Goal: Transaction & Acquisition: Purchase product/service

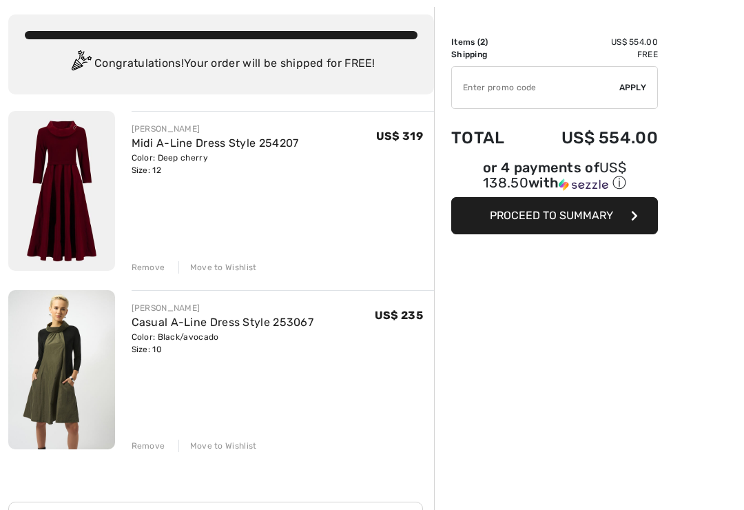
scroll to position [70, 0]
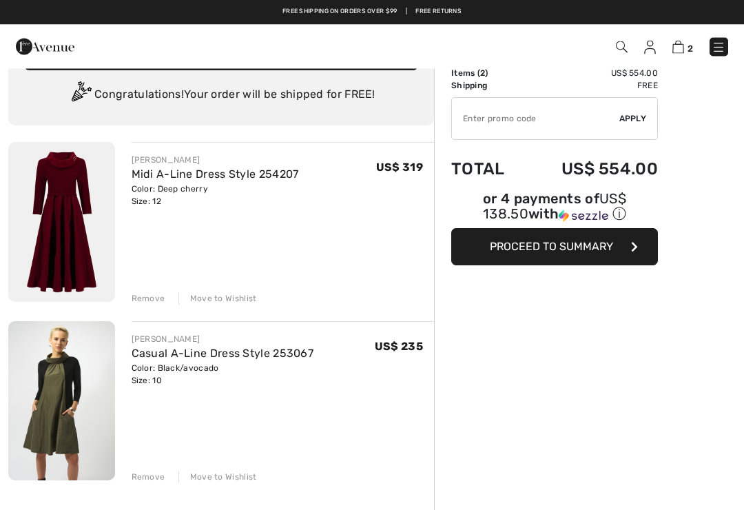
click at [284, 261] on div "JOSEPH RIBKOFF Midi A-Line Dress Style 254207 Color: Deep cherry Size: 12 Final…" at bounding box center [283, 224] width 303 height 163
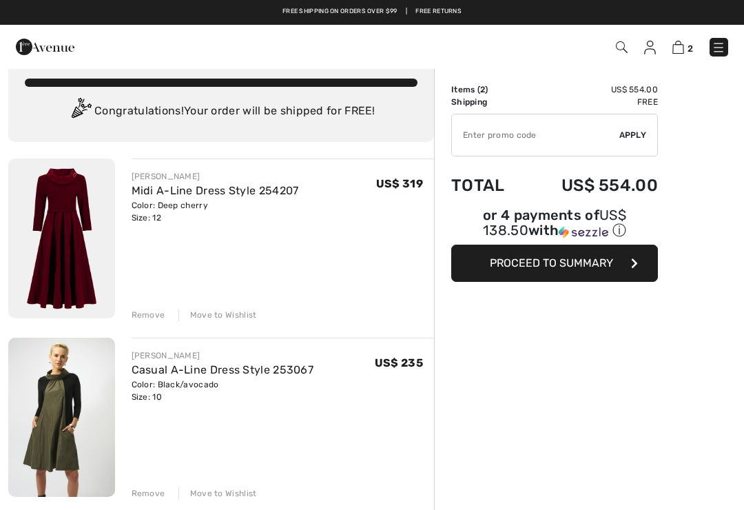
scroll to position [0, 0]
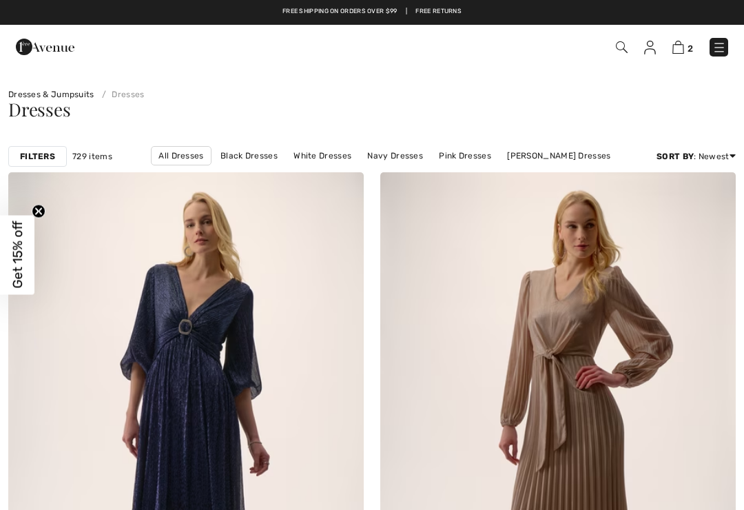
checkbox input "true"
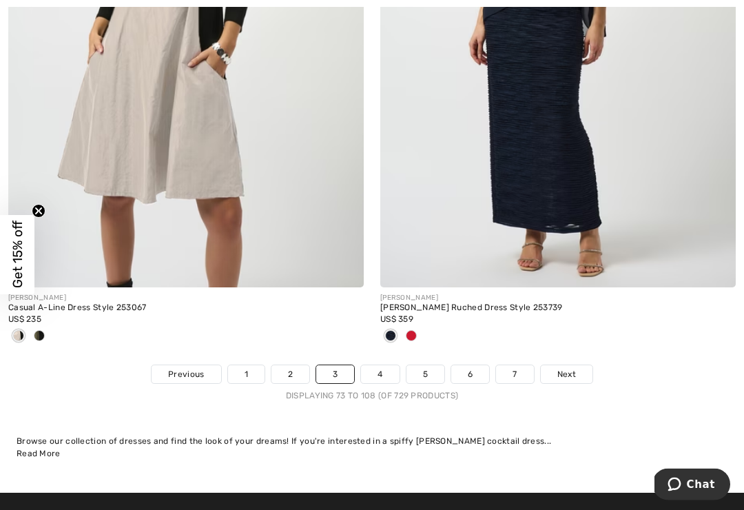
scroll to position [10879, 0]
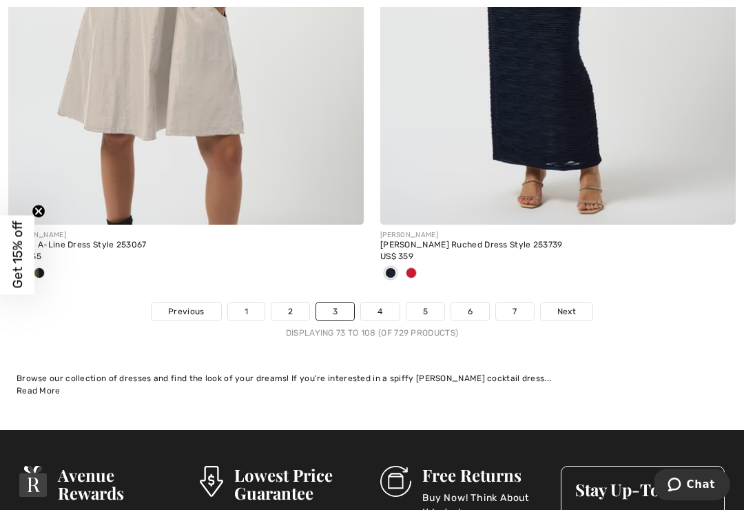
click at [579, 302] on link "Next" at bounding box center [567, 311] width 52 height 18
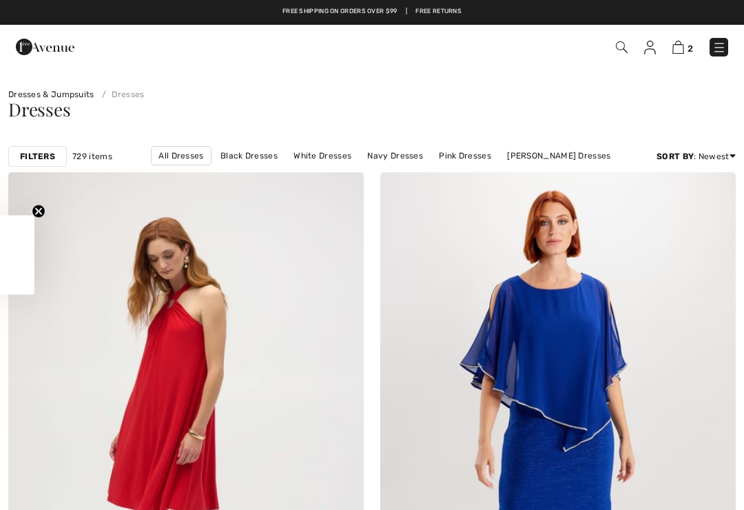
checkbox input "true"
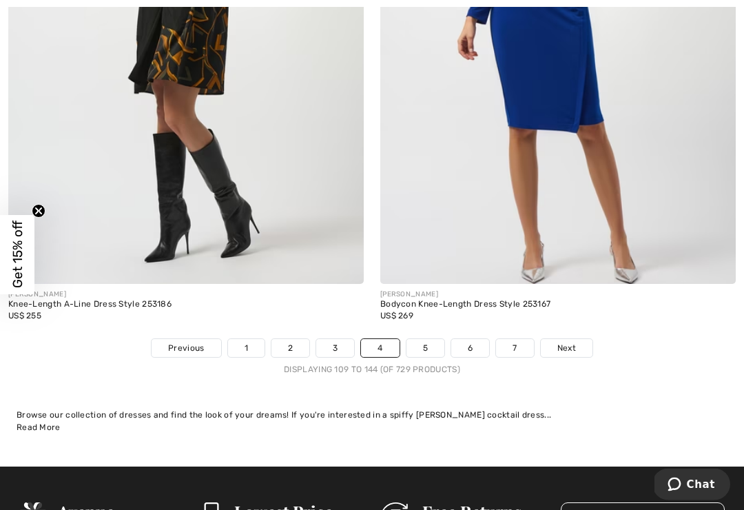
scroll to position [10842, 0]
click at [573, 342] on span "Next" at bounding box center [566, 348] width 19 height 12
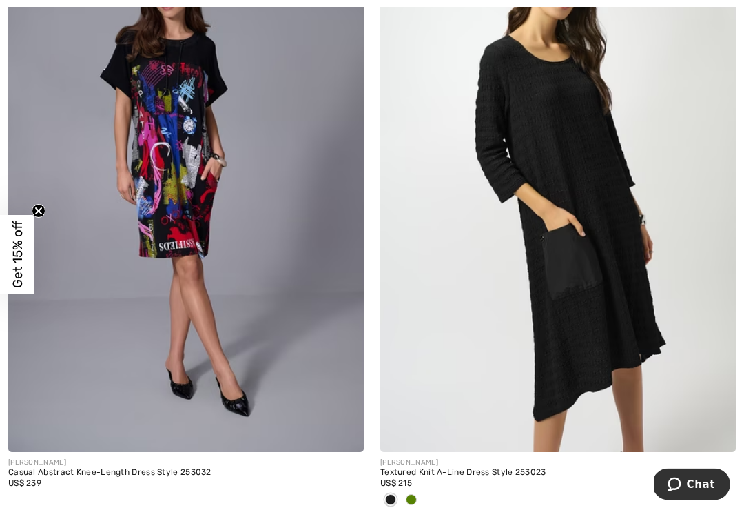
scroll to position [1429, 0]
click at [419, 502] on div at bounding box center [411, 500] width 21 height 23
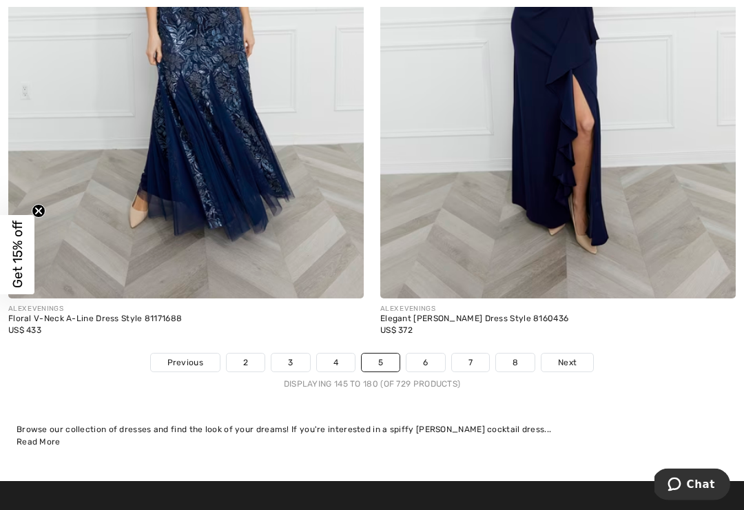
scroll to position [10873, 0]
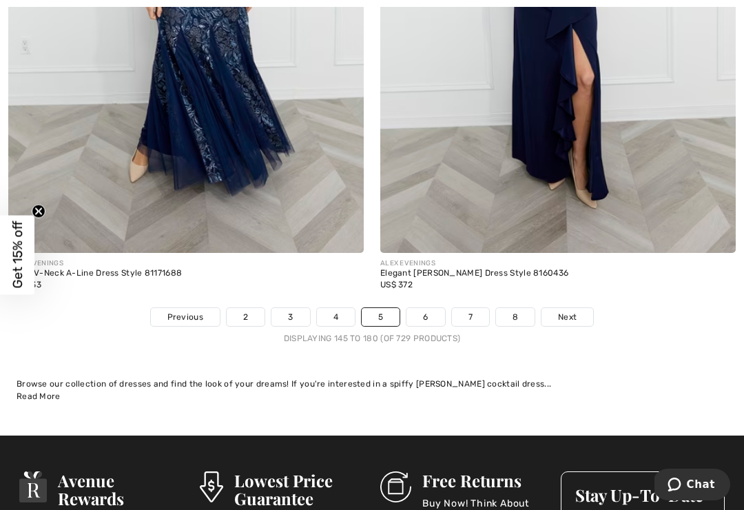
click at [576, 312] on span "Next" at bounding box center [567, 317] width 19 height 12
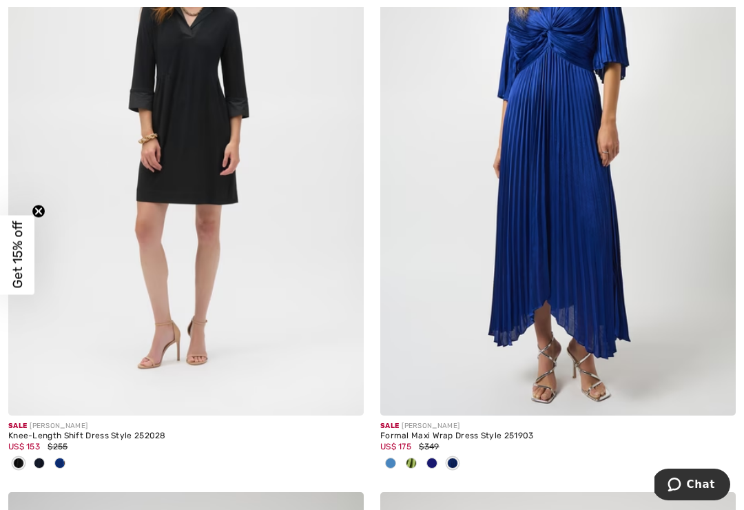
scroll to position [8969, 0]
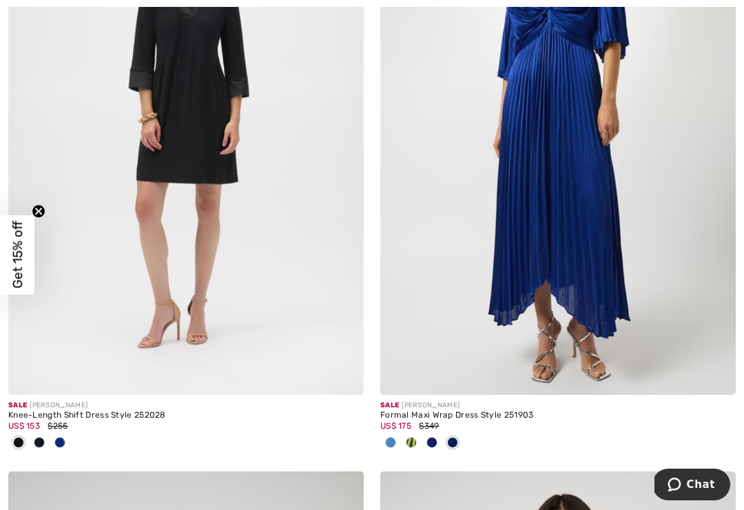
click at [398, 433] on div at bounding box center [390, 443] width 21 height 23
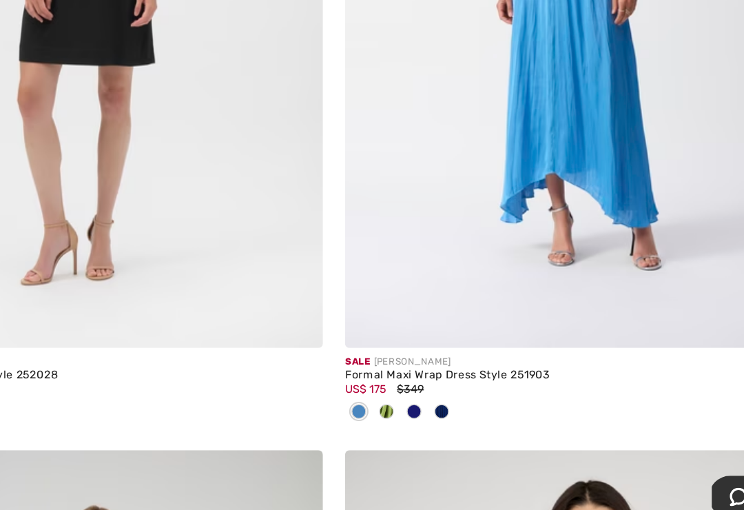
scroll to position [8991, 0]
click at [401, 409] on div at bounding box center [411, 420] width 21 height 23
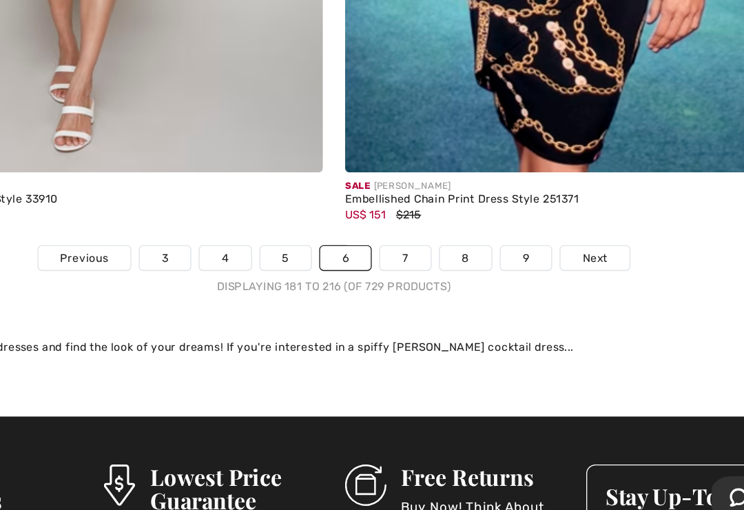
scroll to position [10931, 0]
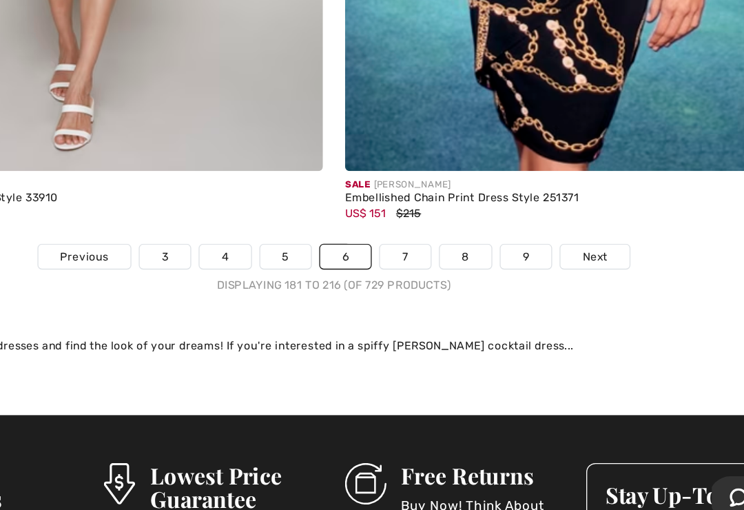
click at [558, 298] on span "Next" at bounding box center [567, 304] width 19 height 12
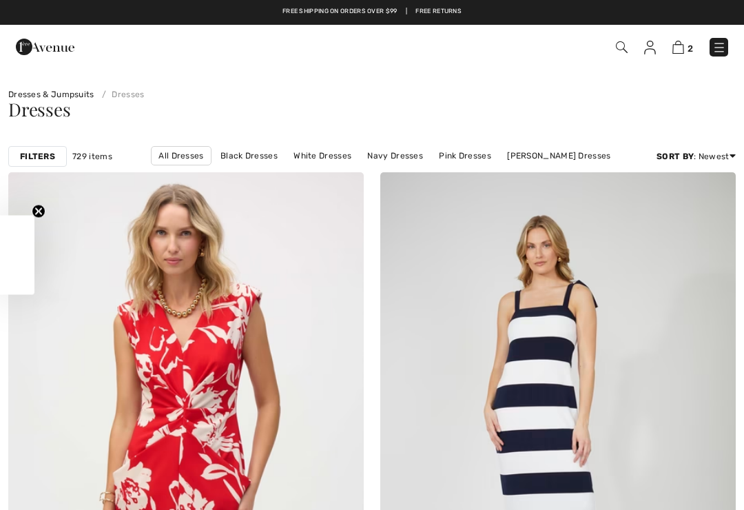
checkbox input "true"
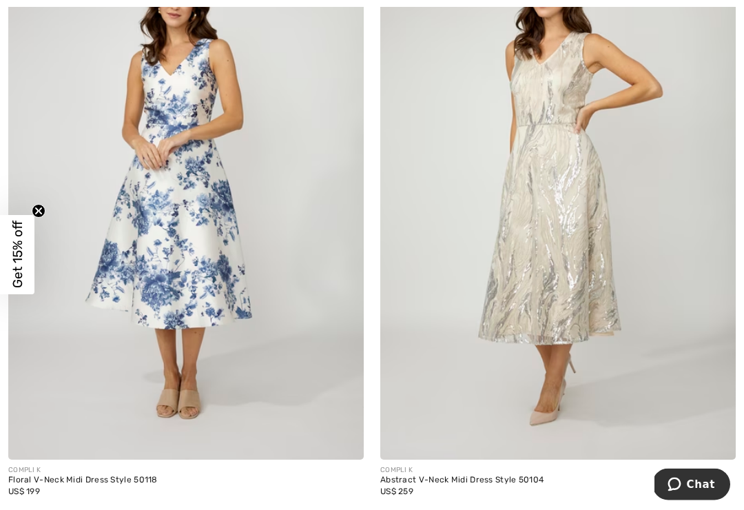
scroll to position [3958, 0]
click at [661, 289] on img at bounding box center [558, 192] width 356 height 533
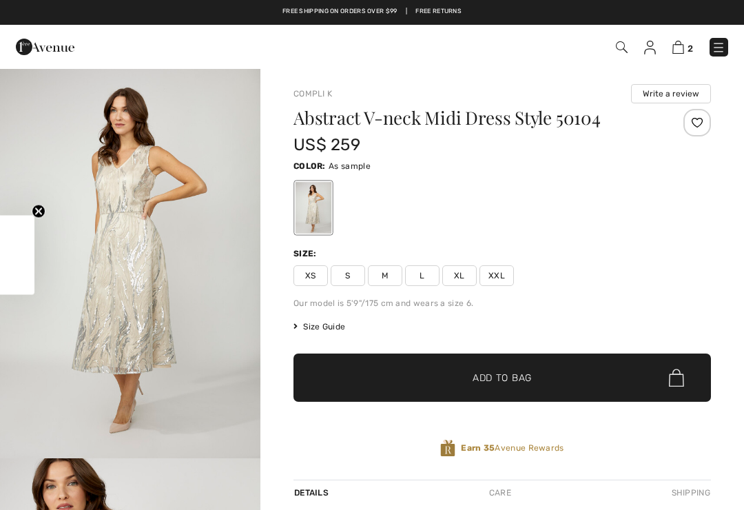
checkbox input "true"
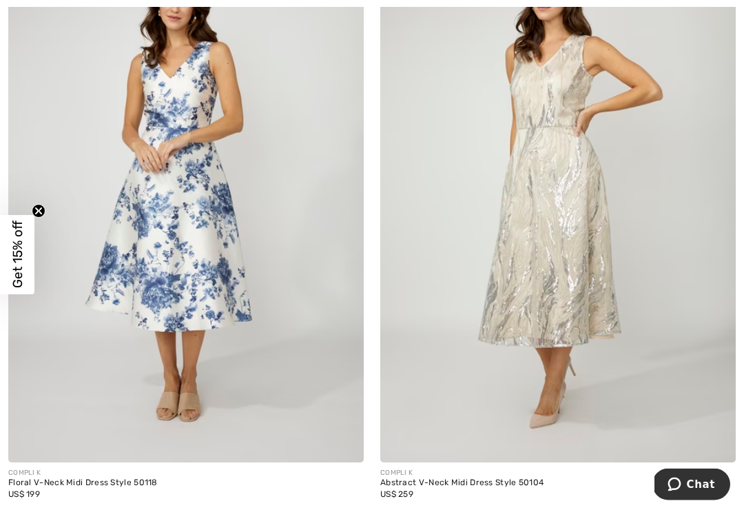
scroll to position [3956, 0]
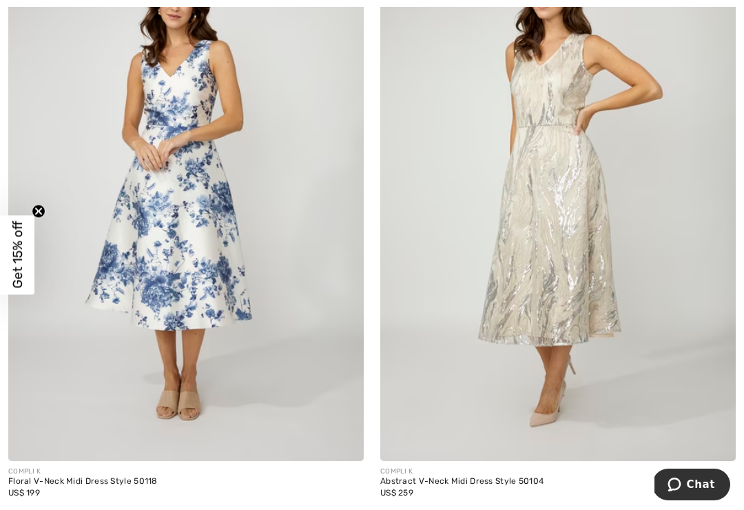
click at [662, 313] on img at bounding box center [558, 194] width 356 height 533
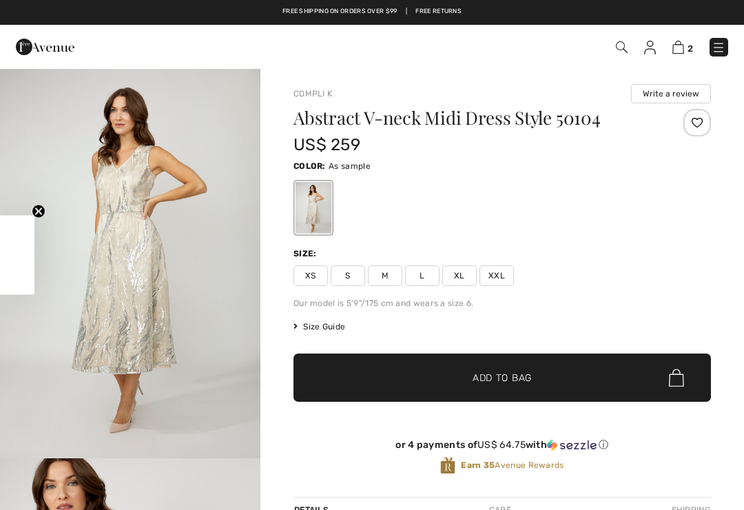
checkbox input "true"
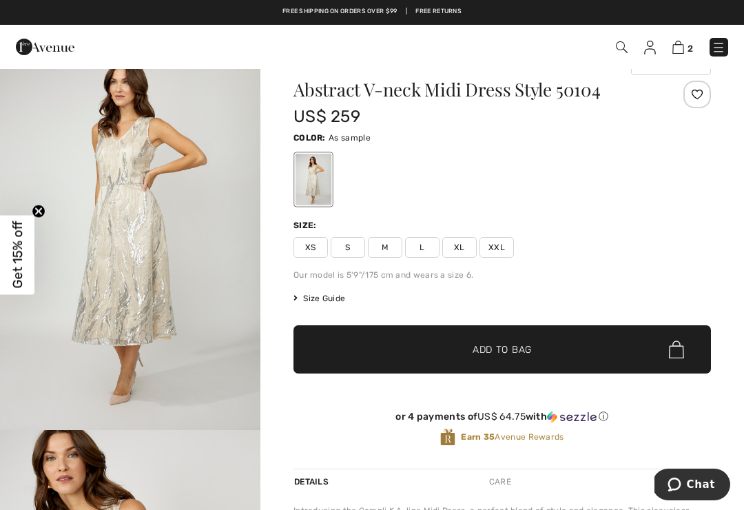
scroll to position [27, 0]
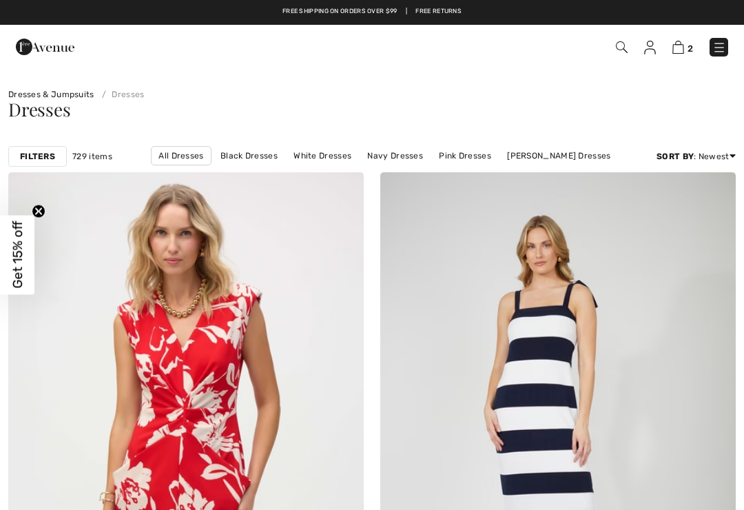
checkbox input "true"
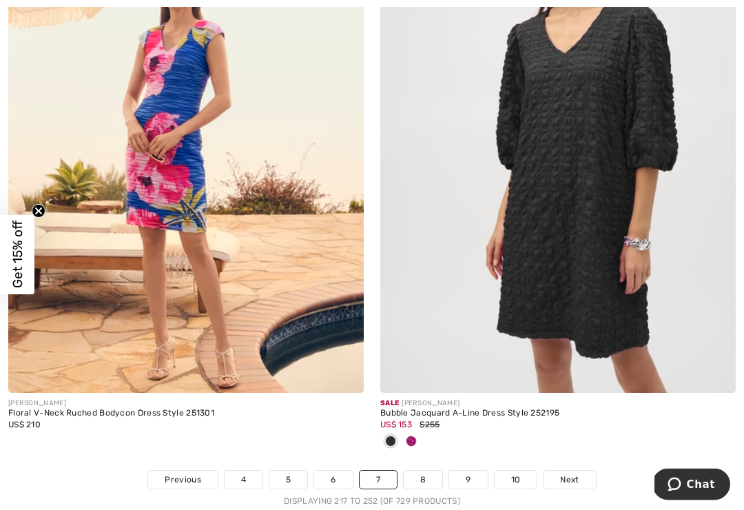
scroll to position [10733, 0]
click at [416, 435] on span at bounding box center [411, 440] width 11 height 11
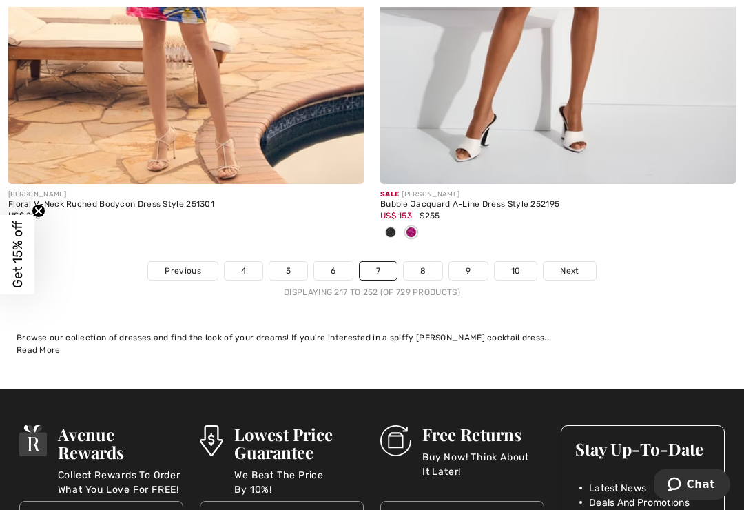
scroll to position [10942, 0]
click at [583, 263] on link "Next" at bounding box center [570, 271] width 52 height 18
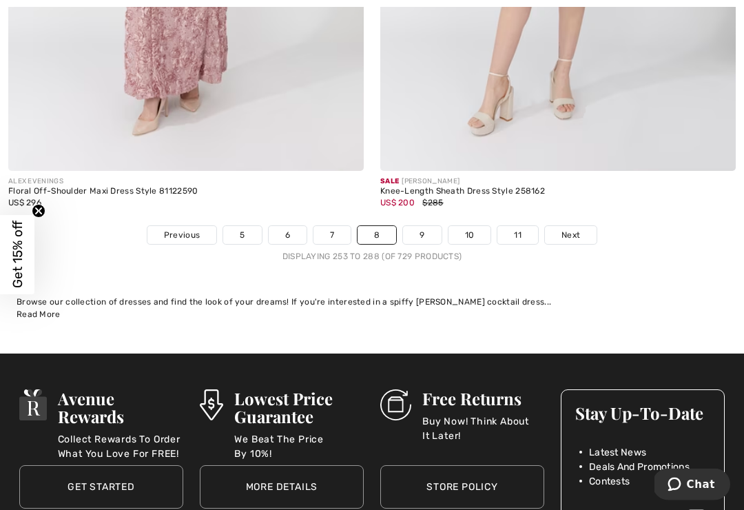
scroll to position [10819, 0]
click at [583, 229] on link "Next" at bounding box center [571, 235] width 52 height 18
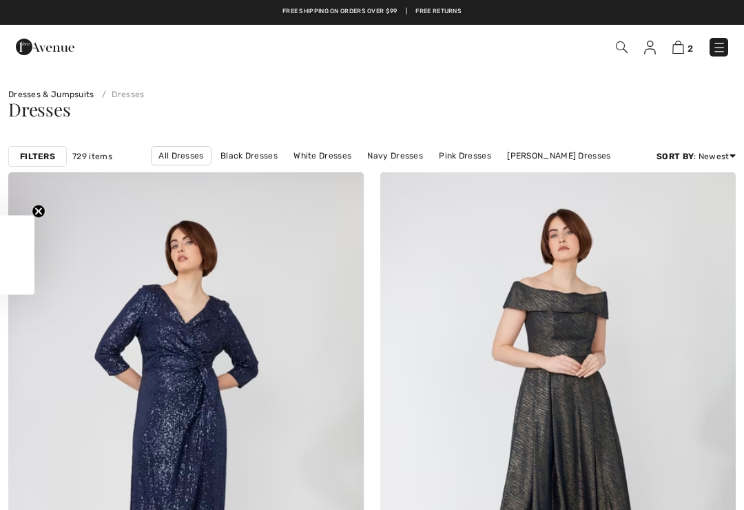
checkbox input "true"
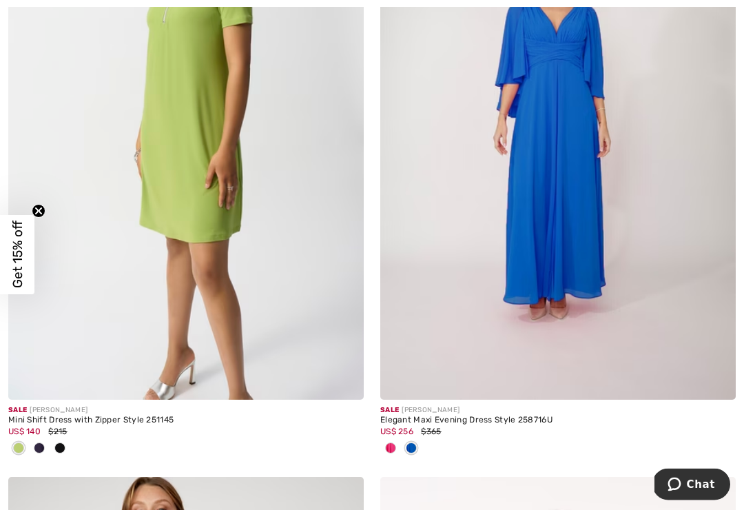
scroll to position [899, 0]
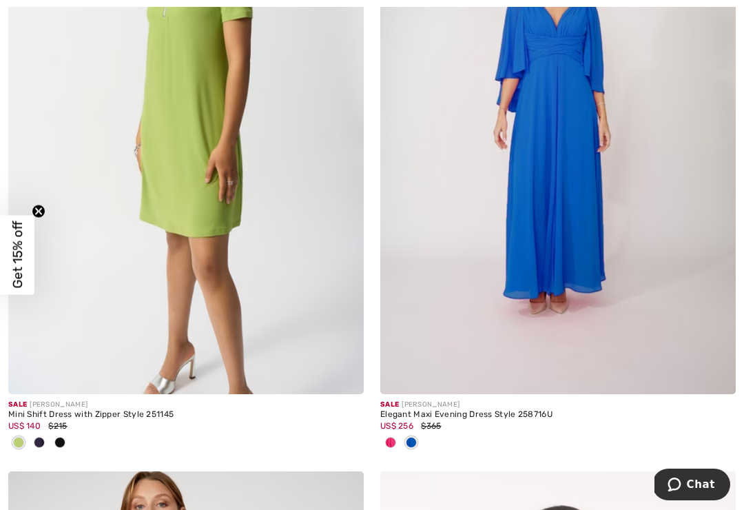
click at [400, 442] on div at bounding box center [390, 443] width 21 height 23
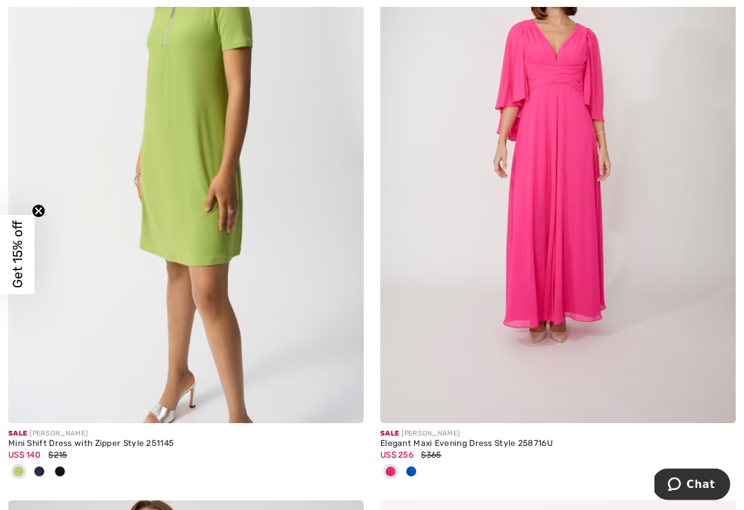
scroll to position [870, 0]
click at [422, 470] on div at bounding box center [558, 472] width 356 height 23
click at [420, 469] on div at bounding box center [411, 472] width 21 height 23
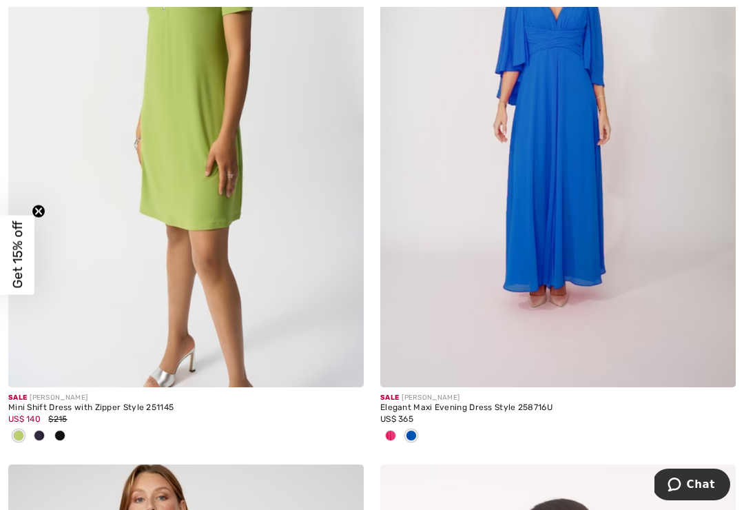
scroll to position [907, 0]
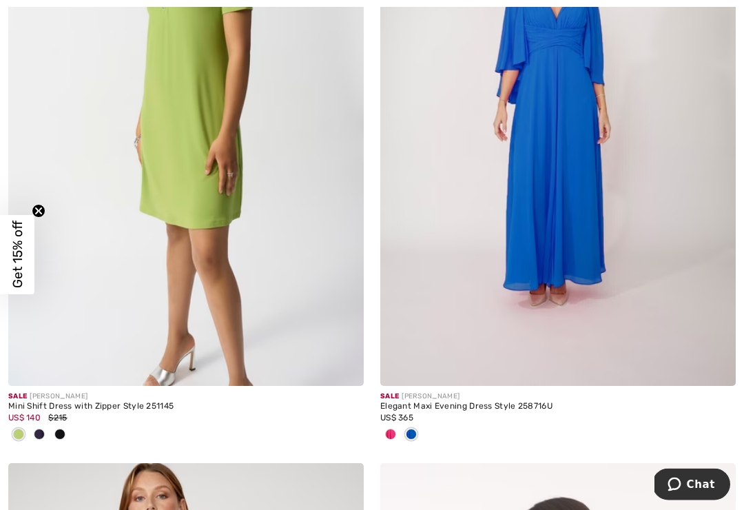
click at [539, 404] on div "Elegant Maxi Evening Dress Style 258716U" at bounding box center [558, 407] width 356 height 10
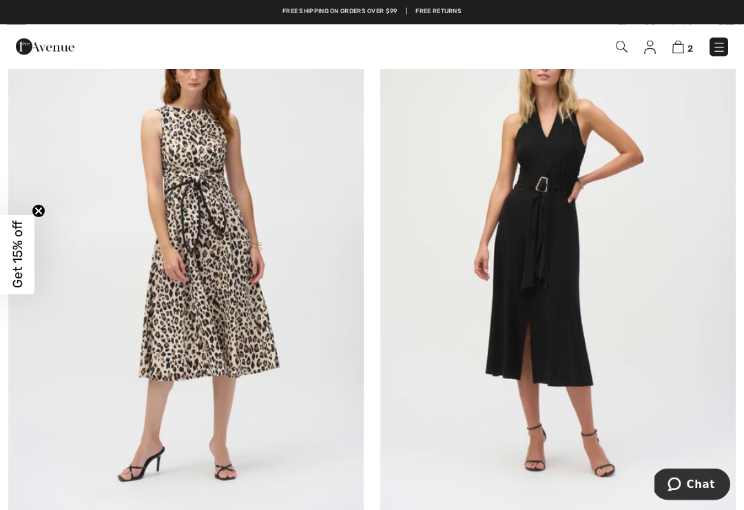
scroll to position [5643, 0]
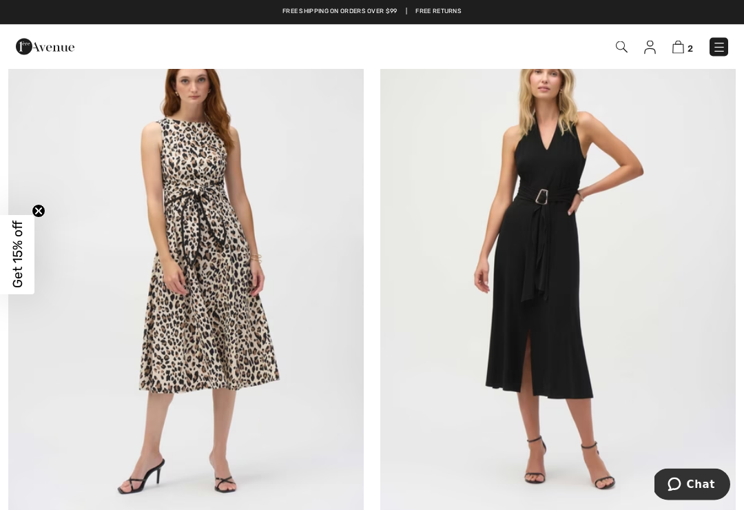
click at [659, 323] on img at bounding box center [558, 269] width 356 height 533
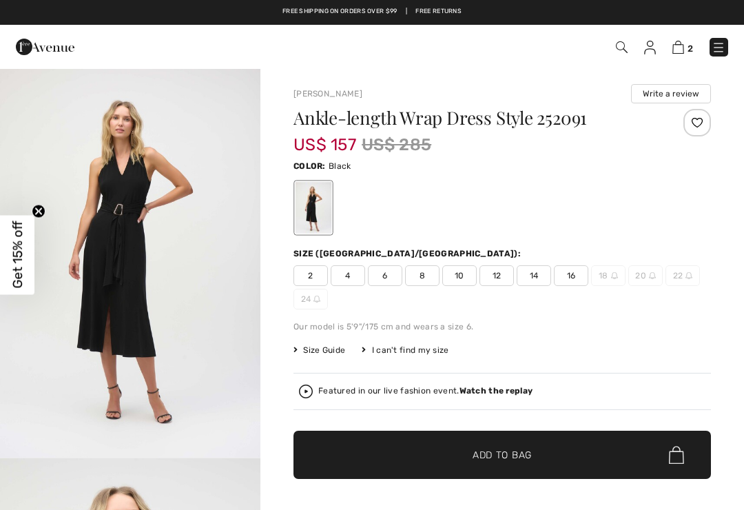
checkbox input "true"
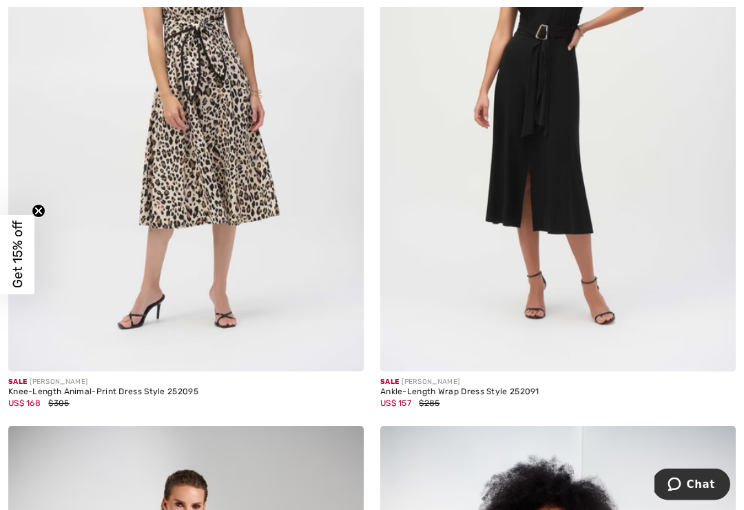
scroll to position [5808, 0]
click at [189, 391] on div "Knee-Length Animal-Print Dress Style 252095" at bounding box center [186, 392] width 356 height 10
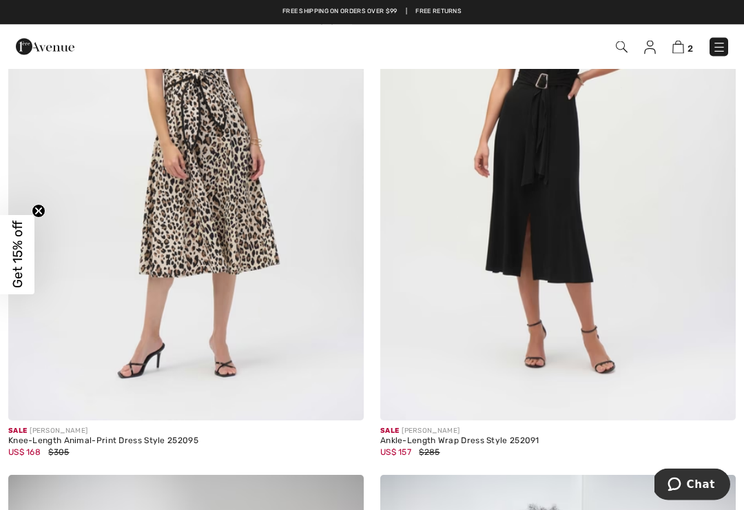
scroll to position [5757, 0]
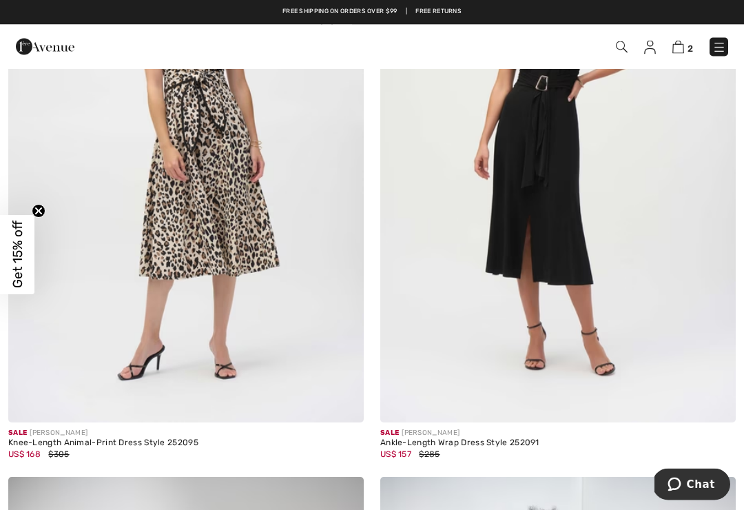
click at [302, 289] on img at bounding box center [186, 156] width 356 height 533
click at [274, 252] on img at bounding box center [186, 156] width 356 height 533
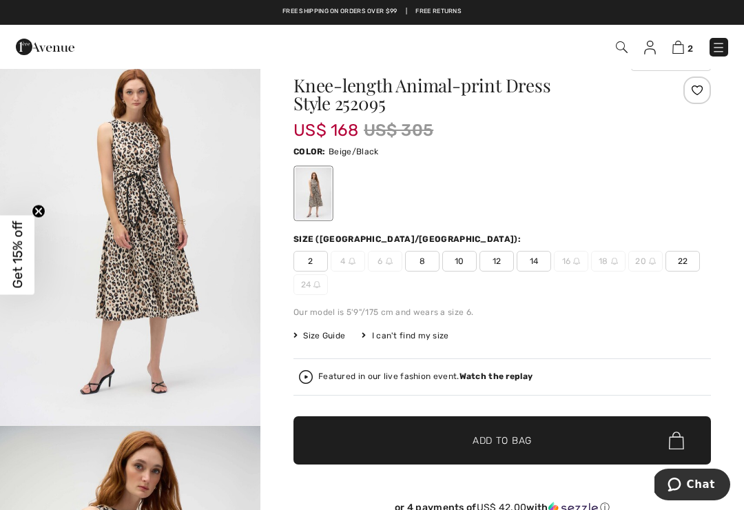
scroll to position [18, 0]
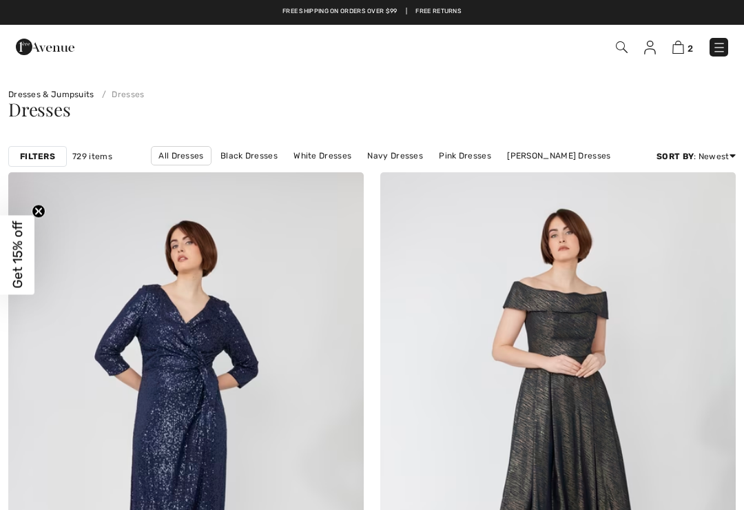
scroll to position [5757, 0]
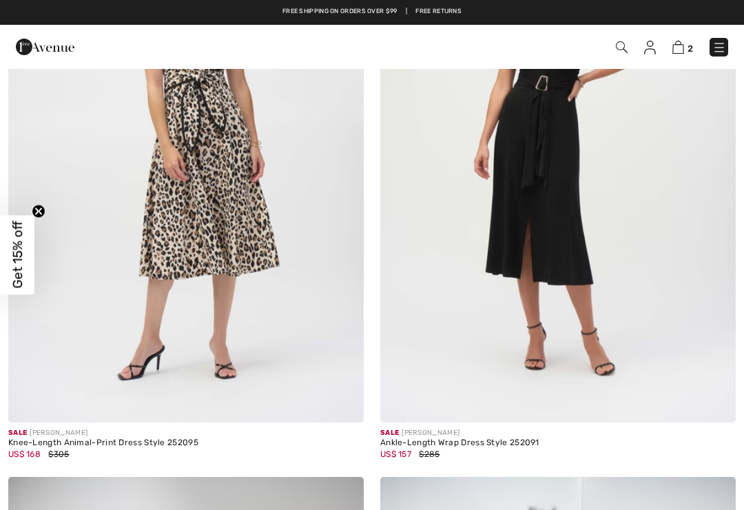
checkbox input "true"
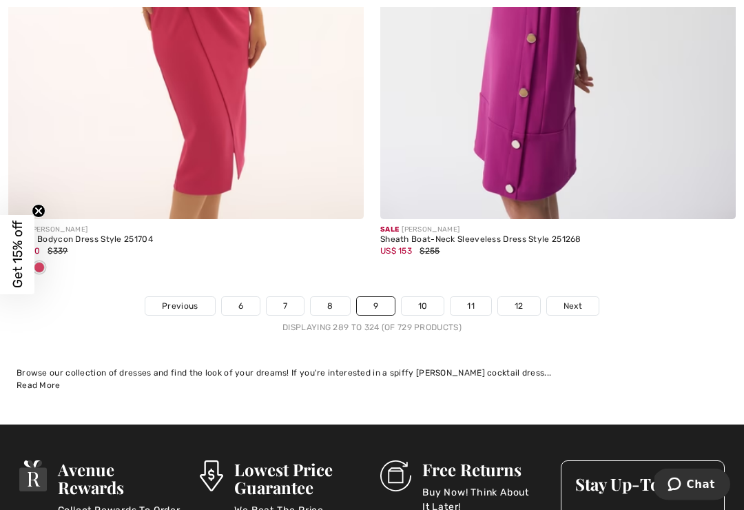
scroll to position [10907, 0]
click at [585, 300] on link "Next" at bounding box center [573, 306] width 52 height 18
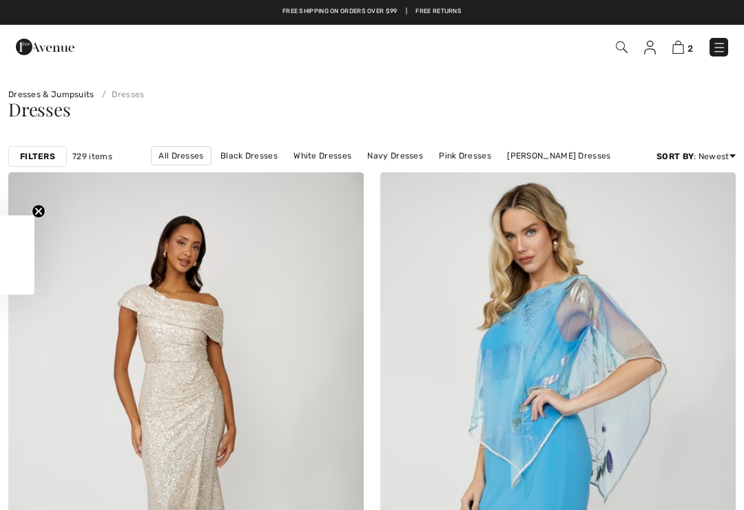
checkbox input "true"
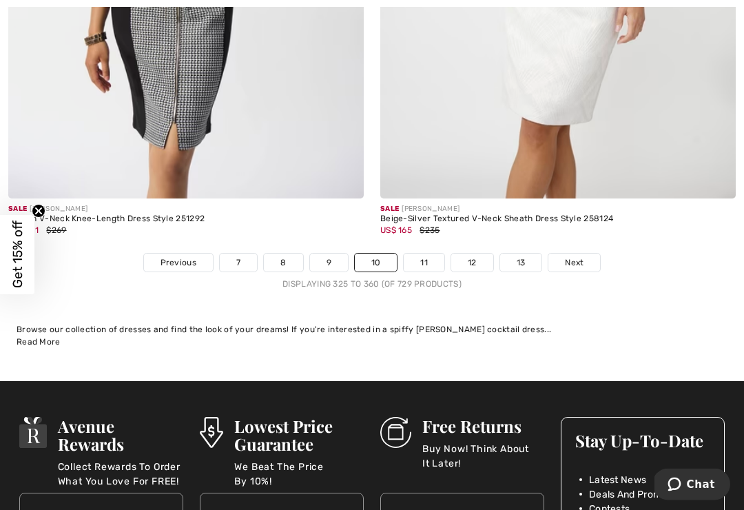
scroll to position [10859, 0]
click at [587, 258] on link "Next" at bounding box center [574, 263] width 52 height 18
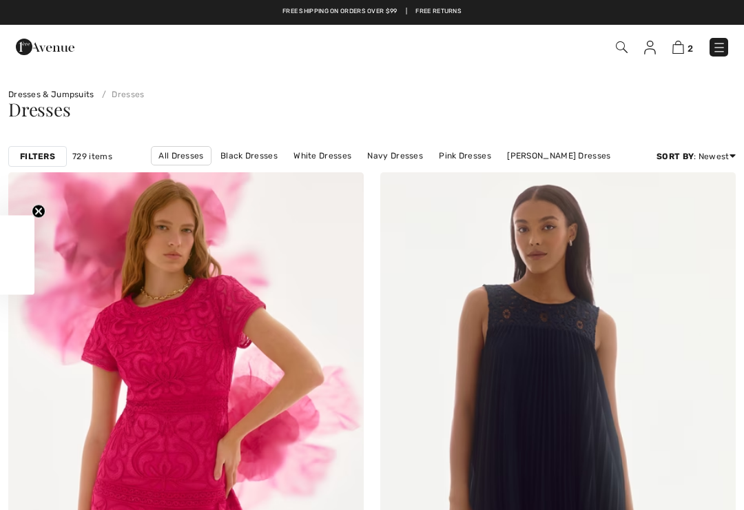
checkbox input "true"
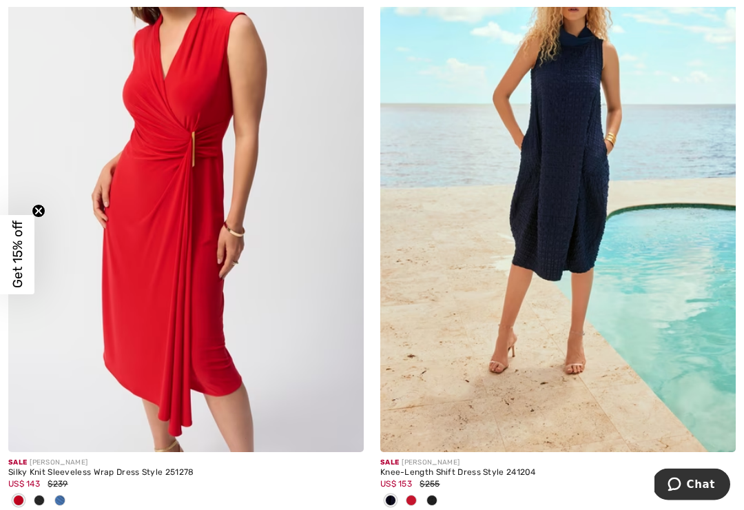
scroll to position [3237, 0]
click at [422, 501] on div at bounding box center [432, 501] width 21 height 23
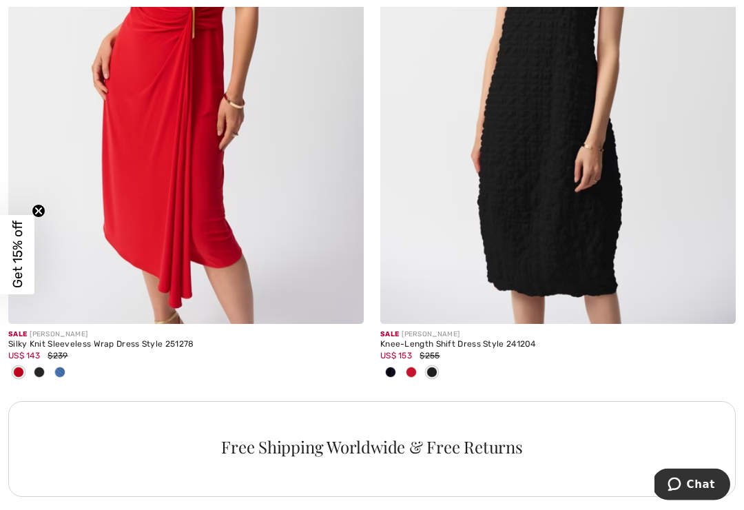
scroll to position [3365, 0]
click at [416, 378] on div at bounding box center [411, 373] width 21 height 23
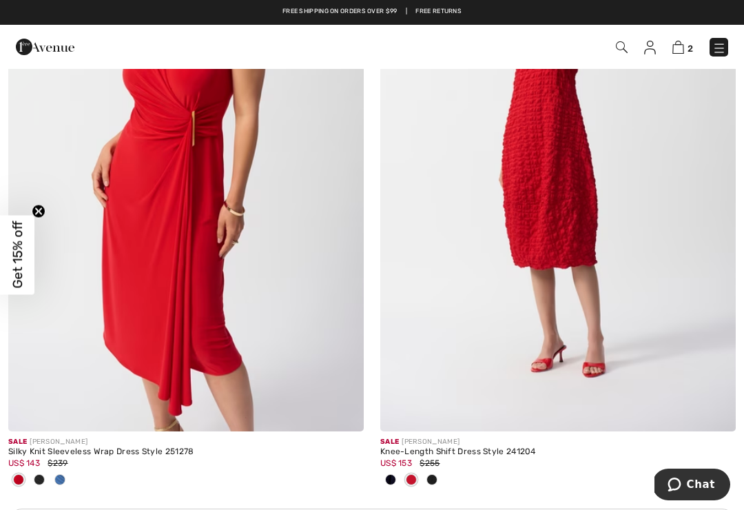
scroll to position [3247, 0]
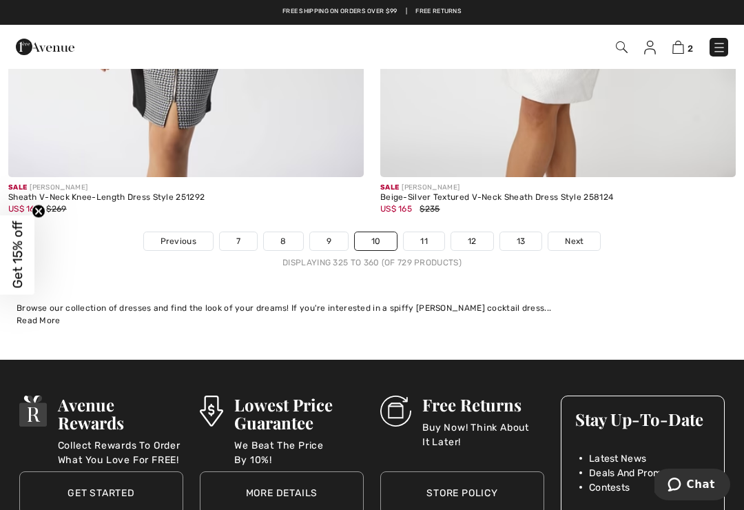
click at [587, 234] on link "Next" at bounding box center [574, 241] width 52 height 18
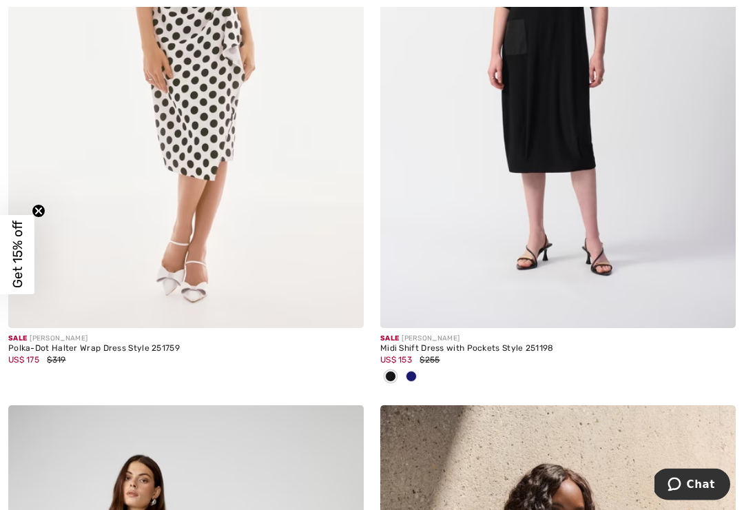
scroll to position [8427, 0]
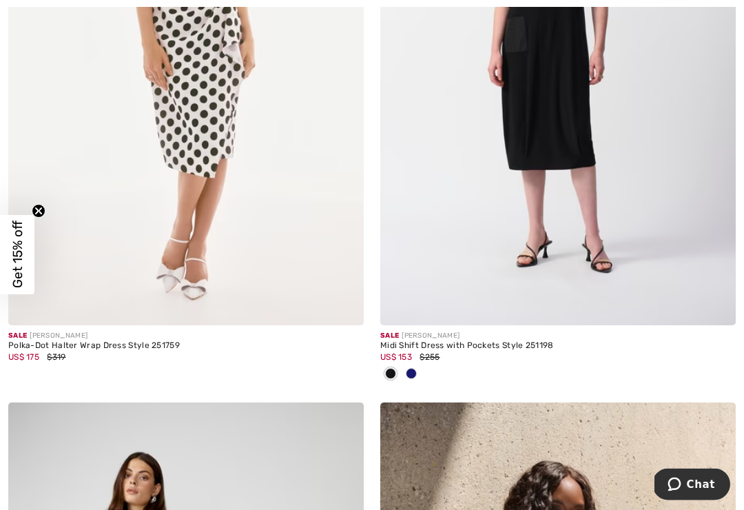
click at [418, 367] on div at bounding box center [411, 375] width 21 height 23
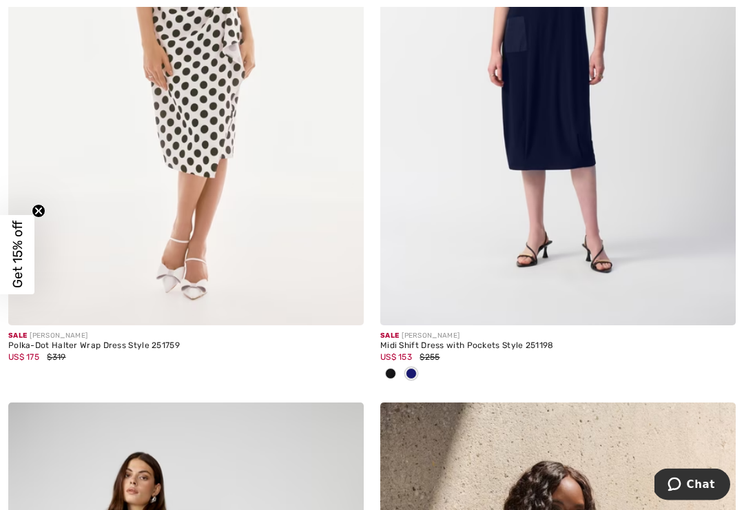
scroll to position [8428, 0]
click at [420, 372] on div at bounding box center [411, 374] width 21 height 23
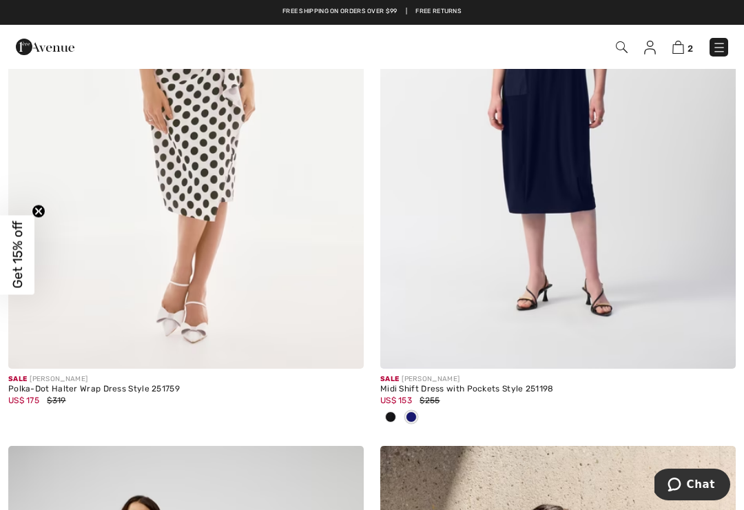
scroll to position [8383, 0]
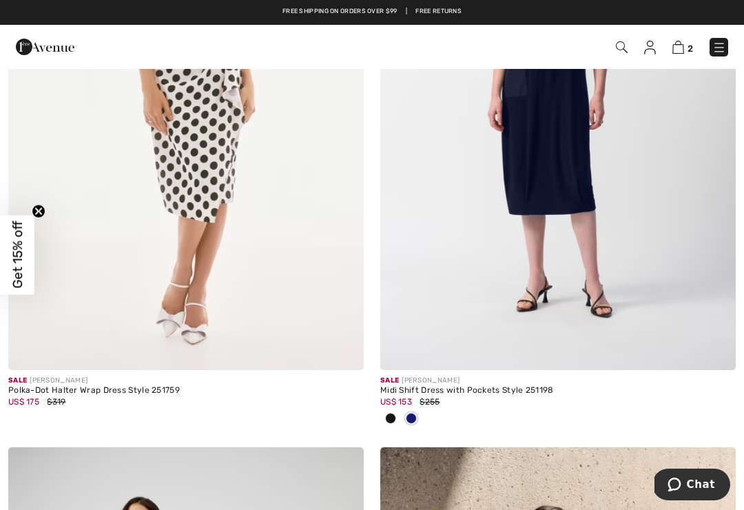
click at [421, 409] on div at bounding box center [411, 419] width 21 height 23
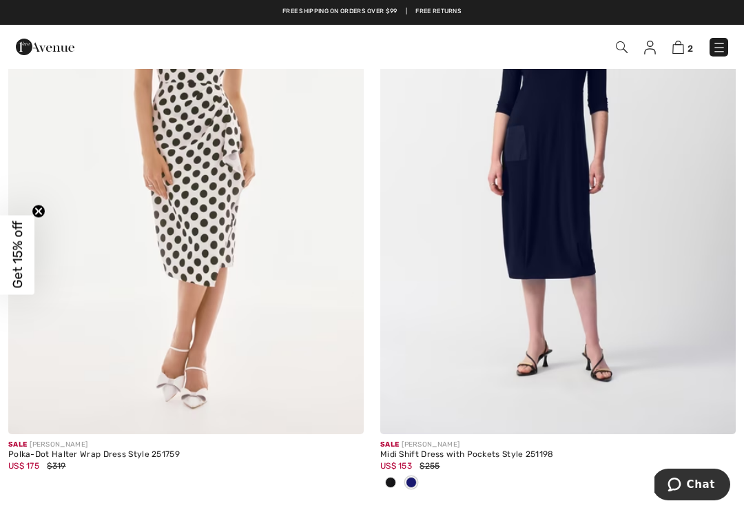
scroll to position [8298, 0]
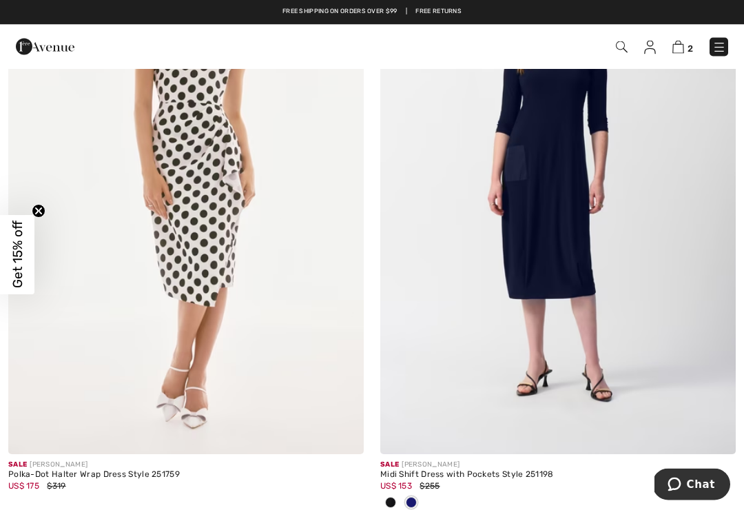
click at [551, 331] on img at bounding box center [558, 187] width 356 height 533
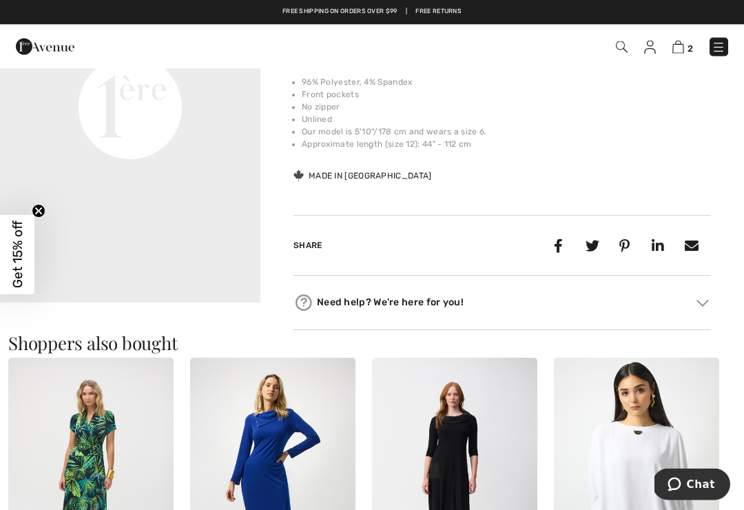
scroll to position [543, 0]
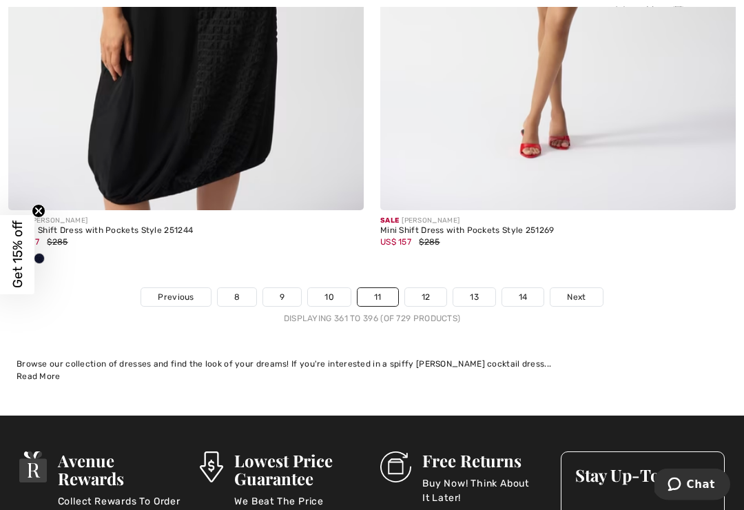
scroll to position [10961, 0]
click at [587, 292] on link "Next" at bounding box center [577, 297] width 52 height 18
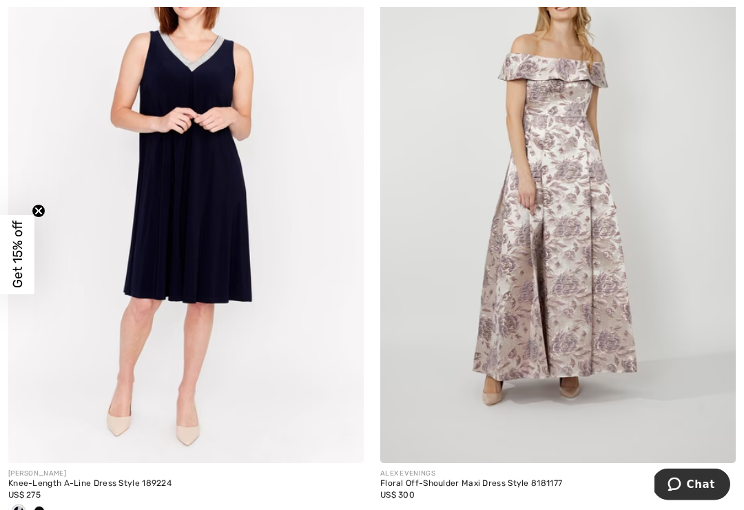
scroll to position [4496, 0]
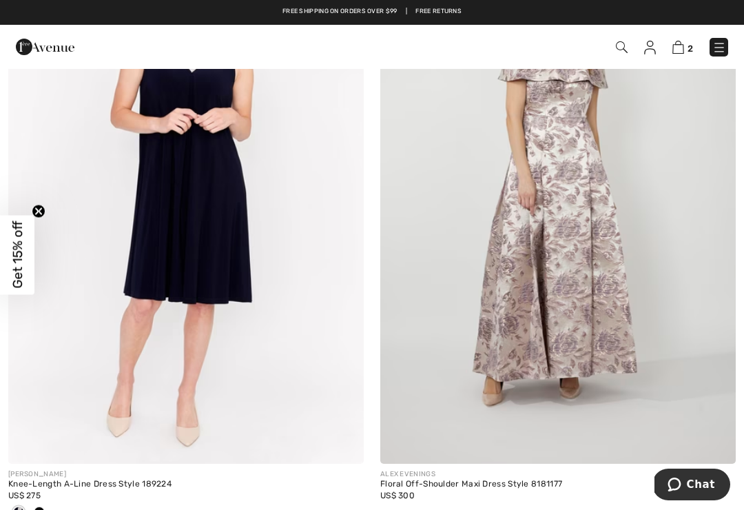
click at [151, 471] on div "[PERSON_NAME]" at bounding box center [186, 474] width 356 height 10
click at [220, 263] on img at bounding box center [186, 196] width 356 height 533
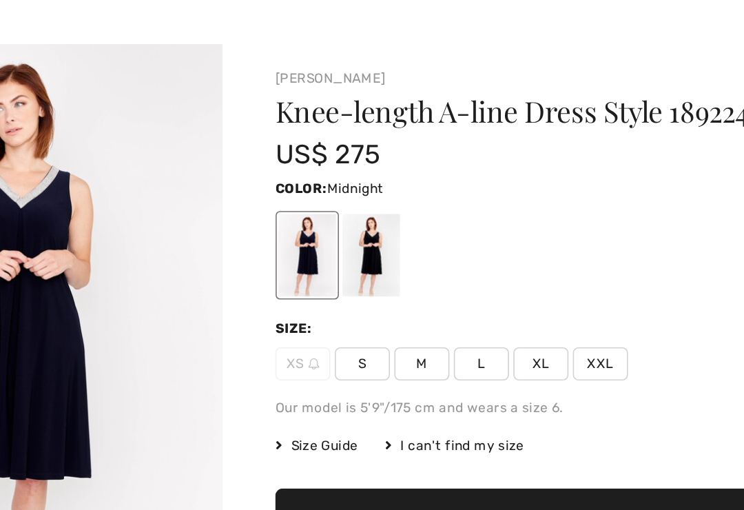
scroll to position [41, 121]
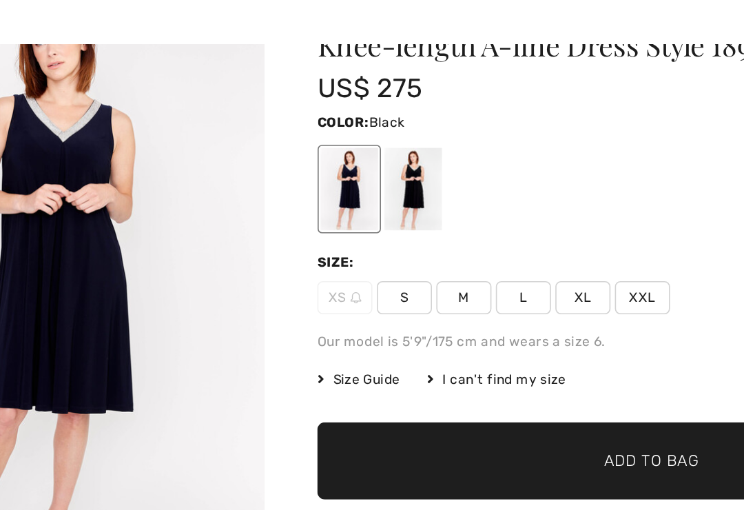
click at [336, 148] on div at bounding box center [354, 160] width 36 height 52
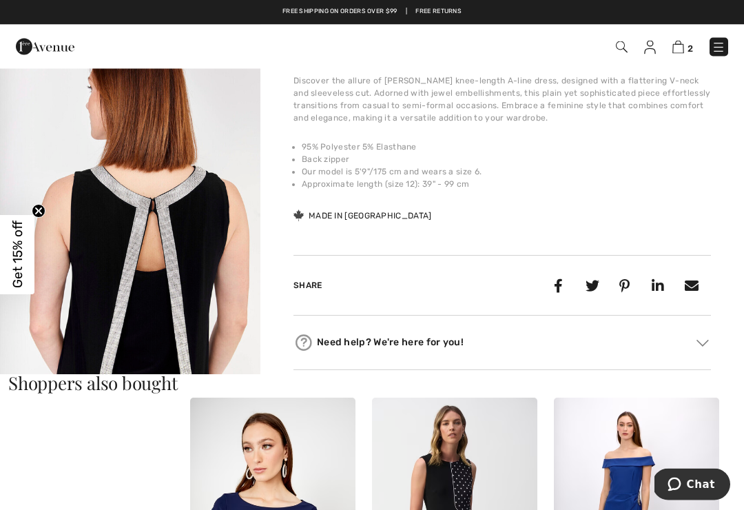
scroll to position [452, 0]
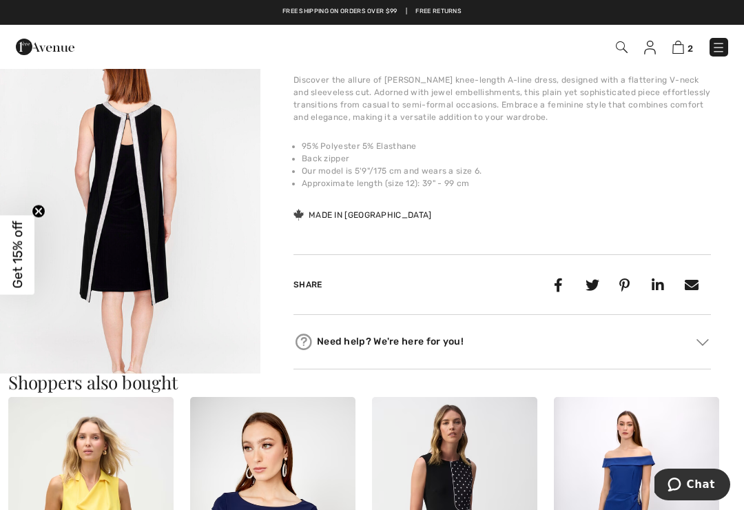
click at [501, 254] on div "Share" at bounding box center [503, 279] width 418 height 72
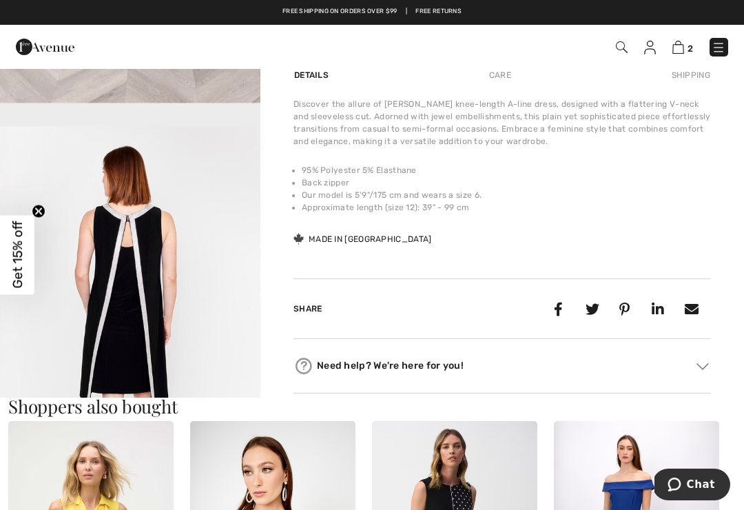
scroll to position [426, 0]
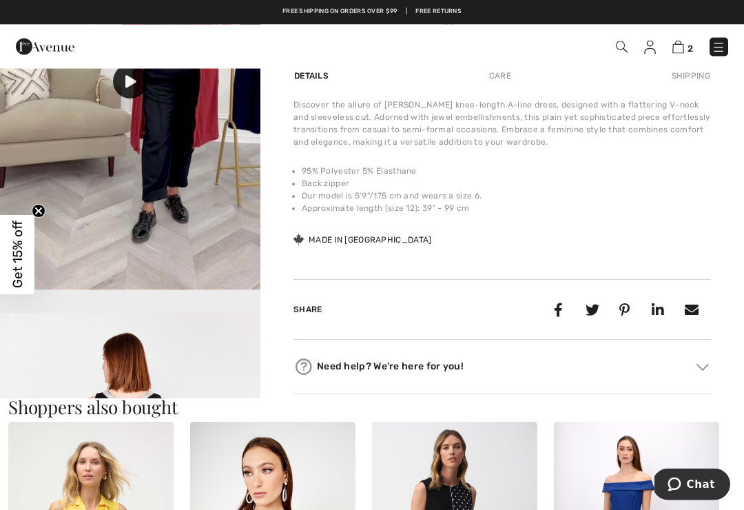
click at [280, 142] on div "[PERSON_NAME] 3 Reviews 3 Reviews Knee-length A-line Dress Style 189224 US$ 275…" at bounding box center [502, 20] width 484 height 758
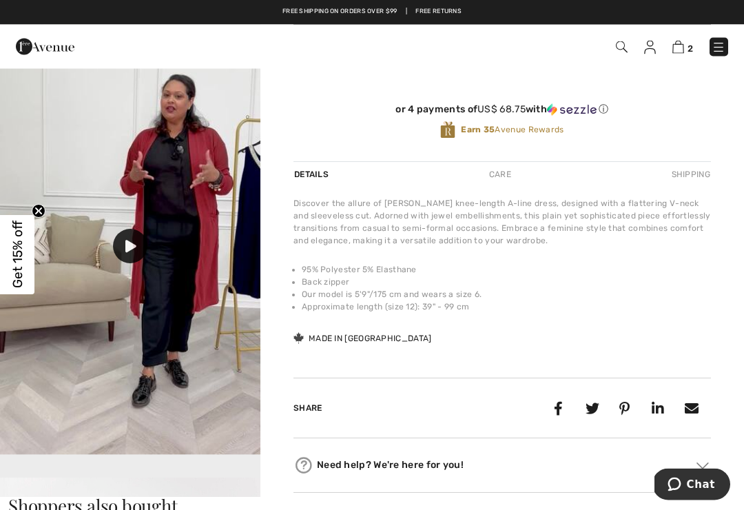
scroll to position [503, 0]
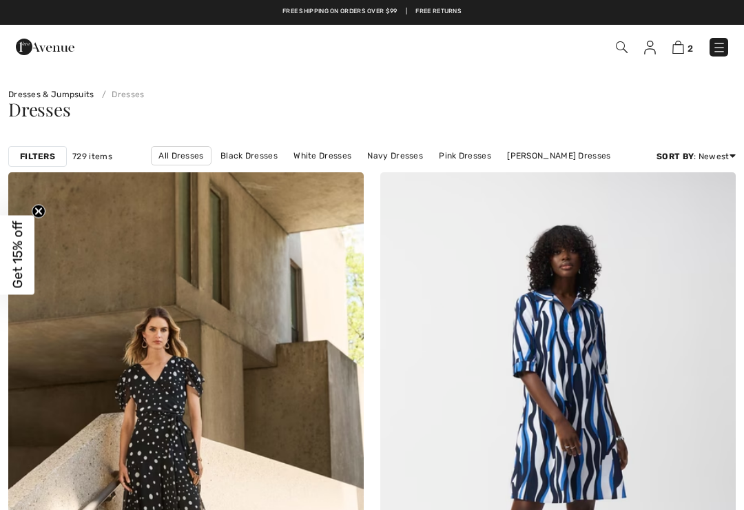
checkbox input "true"
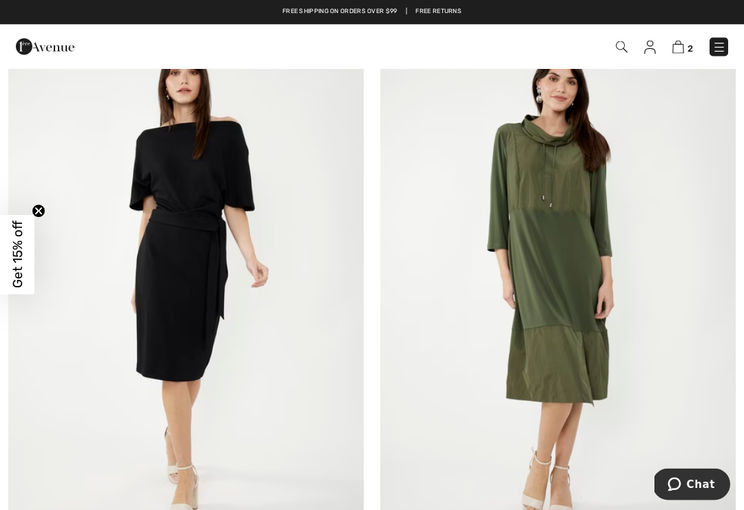
scroll to position [8134, 0]
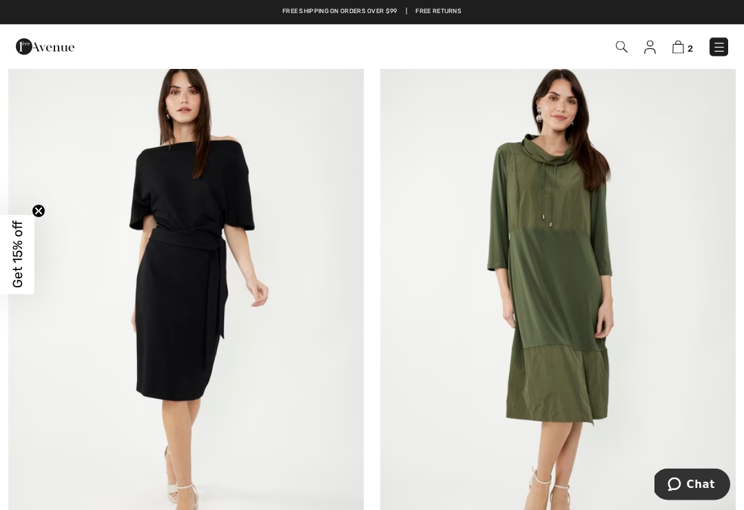
click at [679, 280] on img at bounding box center [558, 306] width 356 height 533
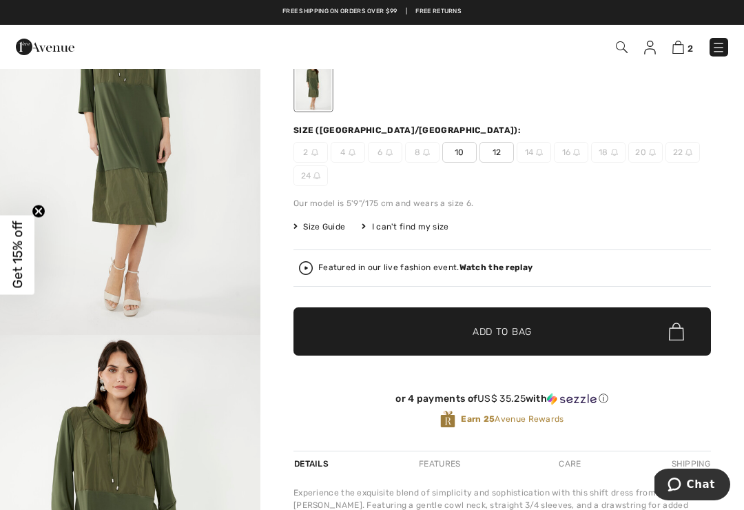
scroll to position [123, 0]
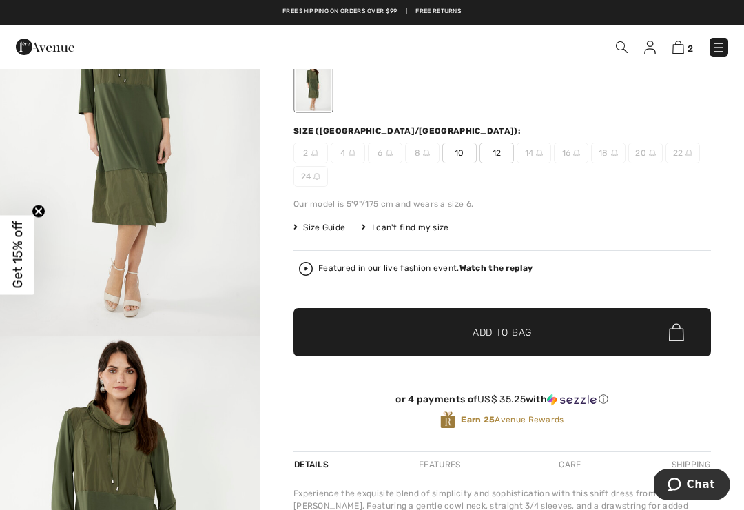
click at [683, 49] on img at bounding box center [678, 47] width 12 height 13
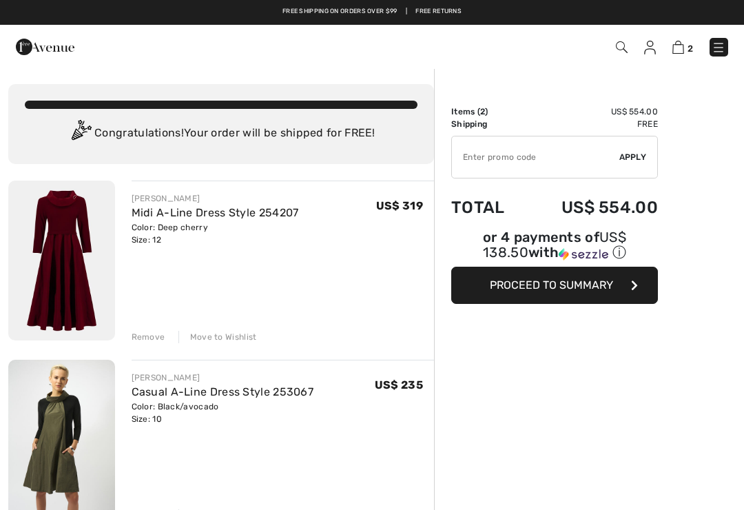
click at [85, 265] on img at bounding box center [61, 261] width 107 height 160
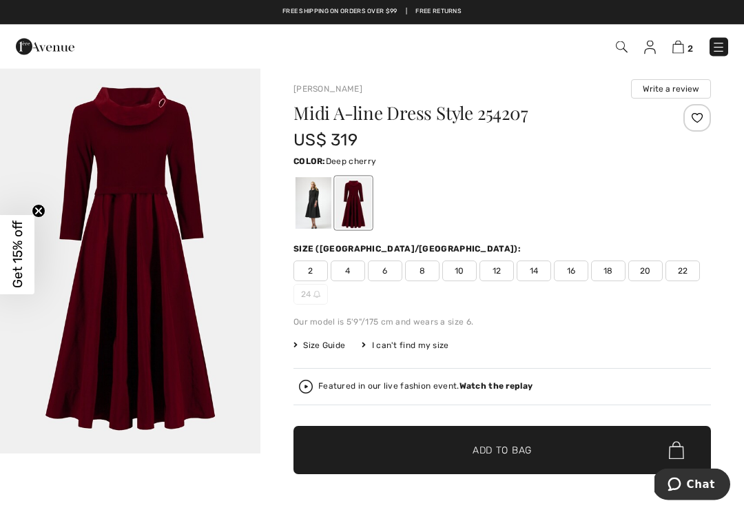
scroll to position [2, 0]
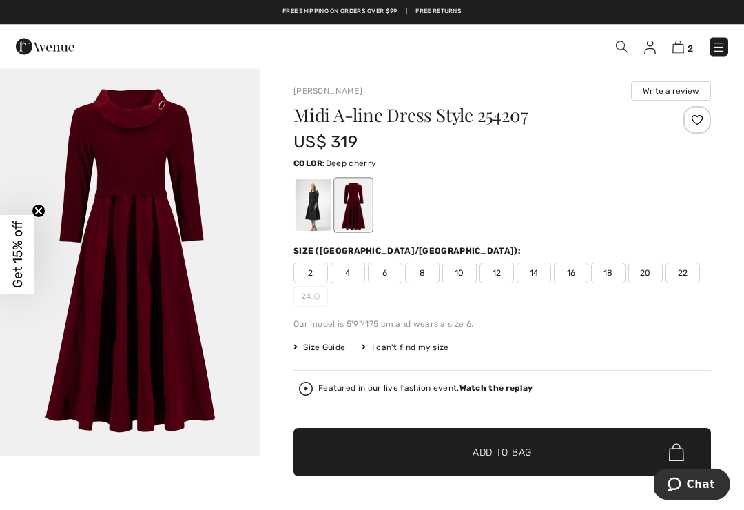
click at [682, 44] on img at bounding box center [678, 47] width 12 height 13
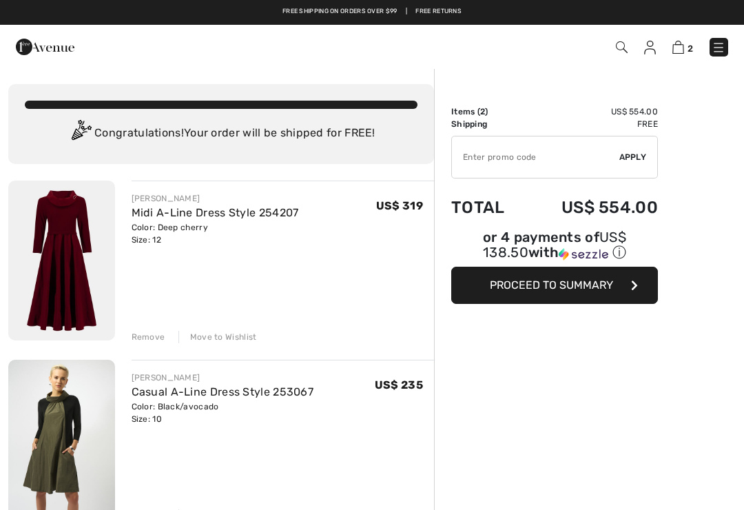
click at [586, 289] on span "Proceed to Summary" at bounding box center [551, 284] width 123 height 13
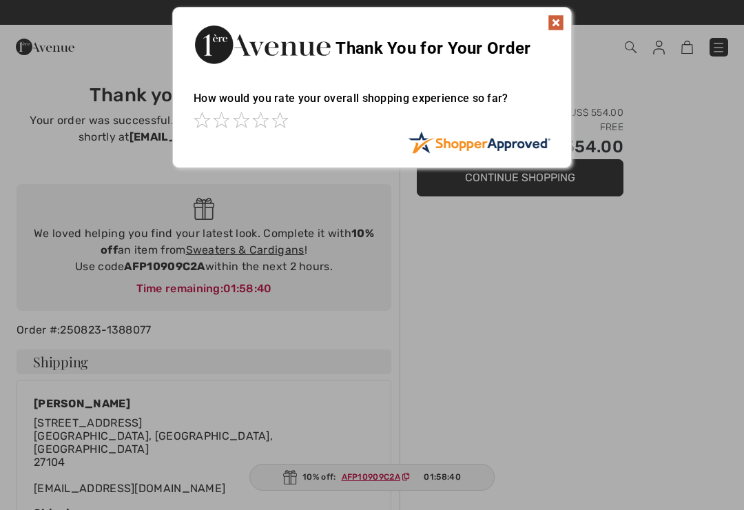
click at [707, 91] on div "Sorry! Something went wrong. Close Thank You for Your Order How would you rate …" at bounding box center [372, 87] width 744 height 175
click at [699, 90] on div "Sorry! Something went wrong. Close Thank You for Your Order How would you rate …" at bounding box center [372, 87] width 744 height 175
click at [562, 19] on img at bounding box center [556, 22] width 17 height 17
